Goal: Find specific page/section: Find specific page/section

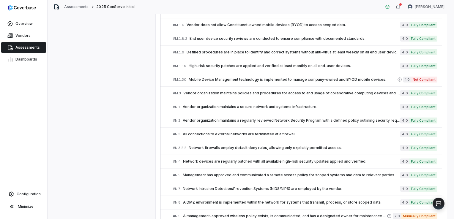
scroll to position [1392, 0]
click at [218, 173] on span "Management has approved and communicated a remote access policy for scoped syst…" at bounding box center [291, 175] width 217 height 5
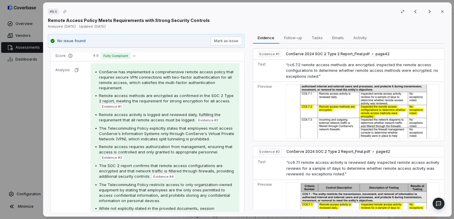
scroll to position [121, 0]
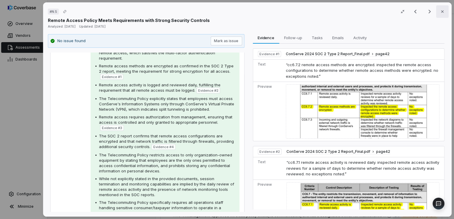
click at [441, 11] on icon "button" at bounding box center [442, 11] width 5 height 5
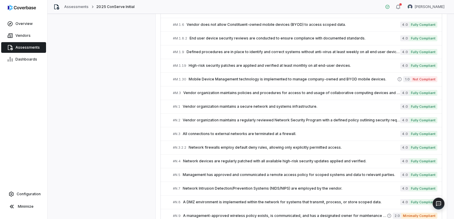
click at [32, 45] on span "Assessments" at bounding box center [27, 47] width 24 height 5
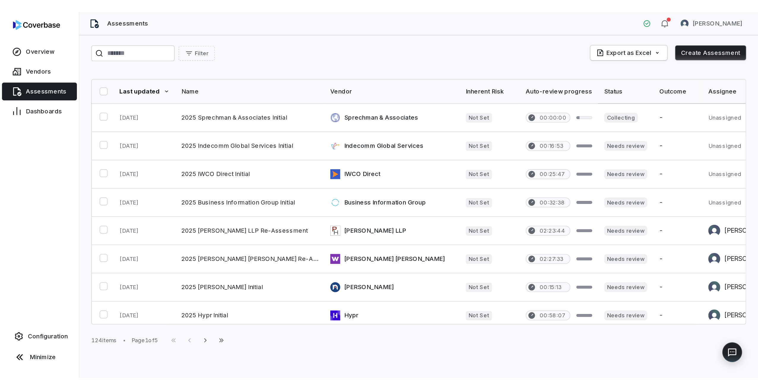
scroll to position [238, 0]
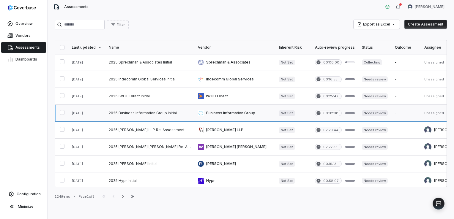
click at [131, 111] on link at bounding box center [149, 113] width 89 height 17
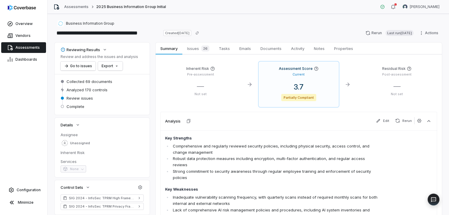
click at [231, 29] on div "**********" at bounding box center [248, 33] width 387 height 10
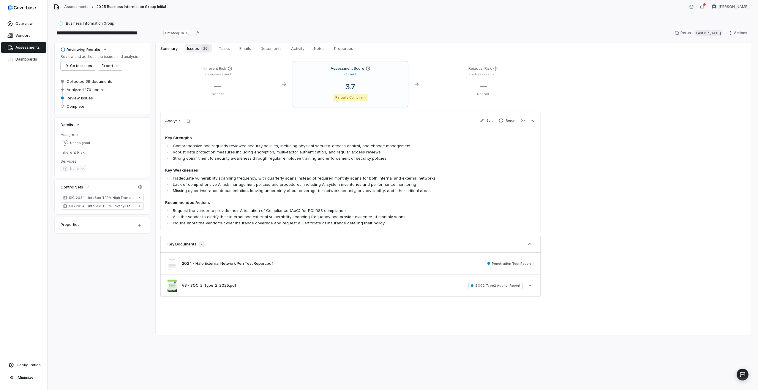
click at [202, 43] on link "Issues 26 Issues 26" at bounding box center [198, 48] width 32 height 12
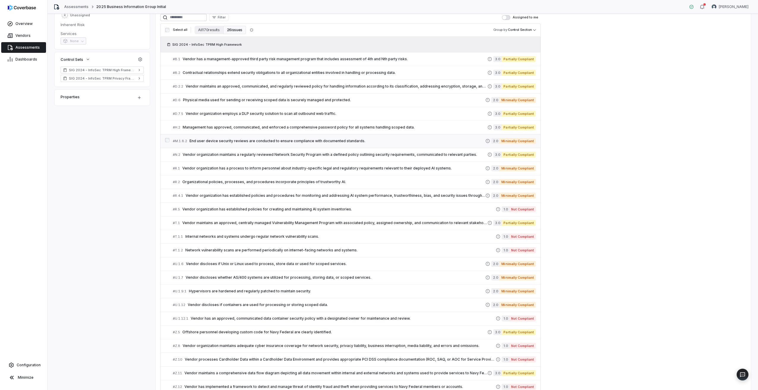
scroll to position [101, 0]
